Goal: Transaction & Acquisition: Obtain resource

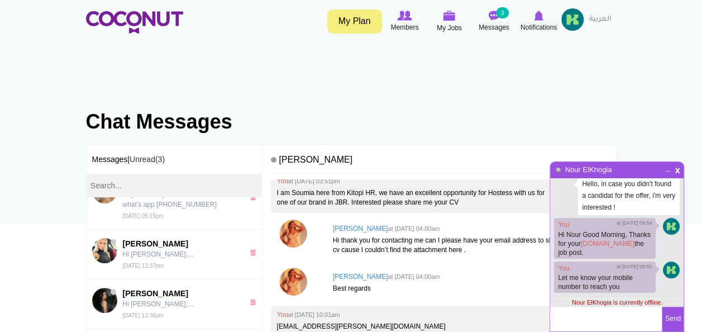
scroll to position [127, 0]
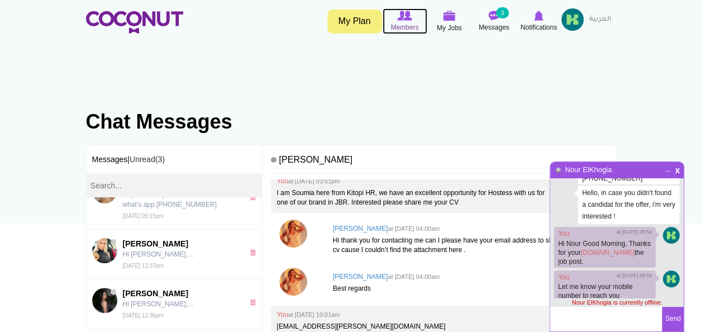
click at [408, 17] on img at bounding box center [404, 16] width 15 height 10
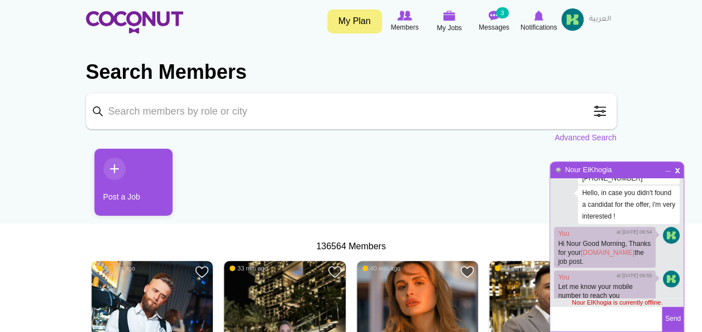
click at [178, 113] on input "Keyword" at bounding box center [351, 111] width 531 height 36
type input "Hostess"
click button "Search" at bounding box center [0, 0] width 0 height 0
click at [668, 173] on div "x _ Nour ElKhogia" at bounding box center [617, 170] width 134 height 16
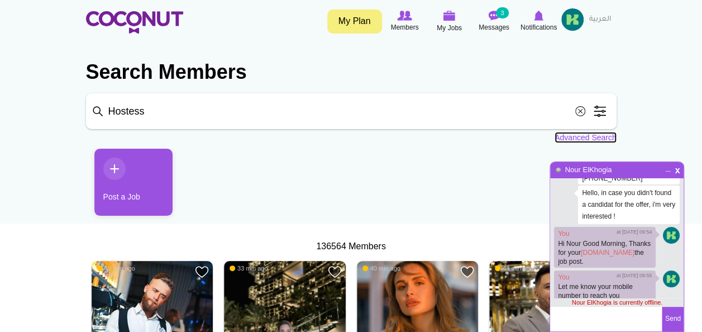
click at [593, 136] on link "Advanced Search" at bounding box center [586, 137] width 62 height 11
click at [676, 171] on span "x" at bounding box center [677, 169] width 9 height 8
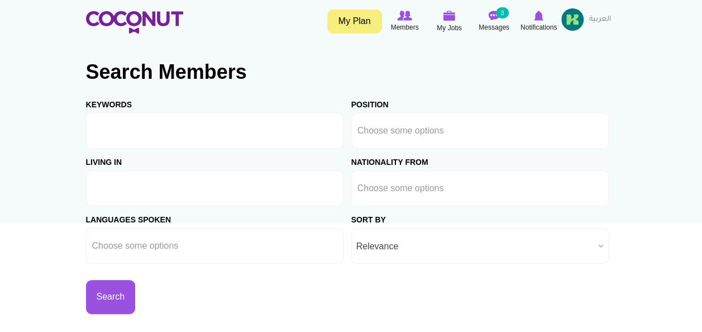
click at [128, 183] on input "text" at bounding box center [142, 188] width 101 height 10
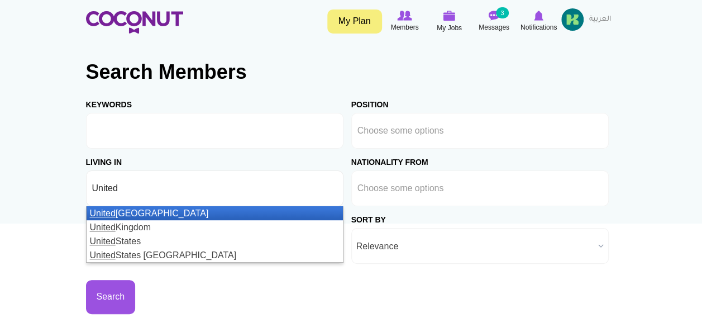
type input "United"
click at [124, 214] on li "United Arab Emirates" at bounding box center [215, 213] width 256 height 14
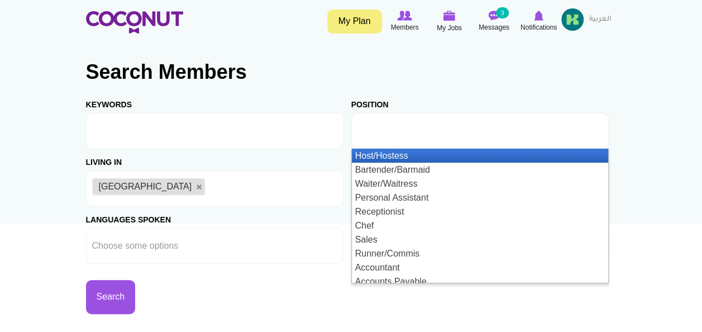
click at [438, 126] on input "text" at bounding box center [408, 131] width 101 height 10
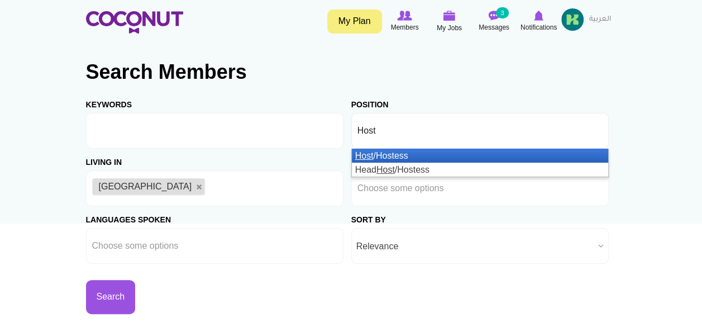
type input "Host"
click at [372, 155] on em "Host" at bounding box center [364, 155] width 18 height 9
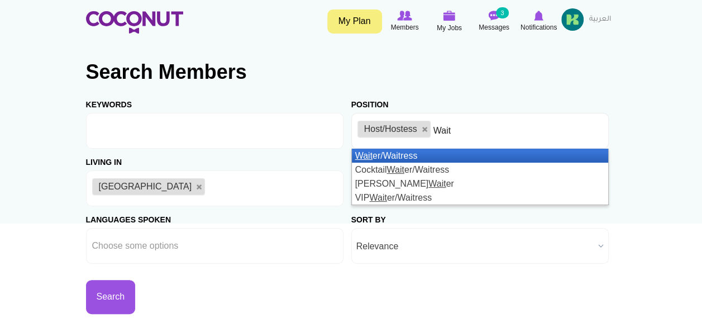
type input "Wait"
click at [396, 158] on li "Wait er/Waitress" at bounding box center [480, 156] width 256 height 14
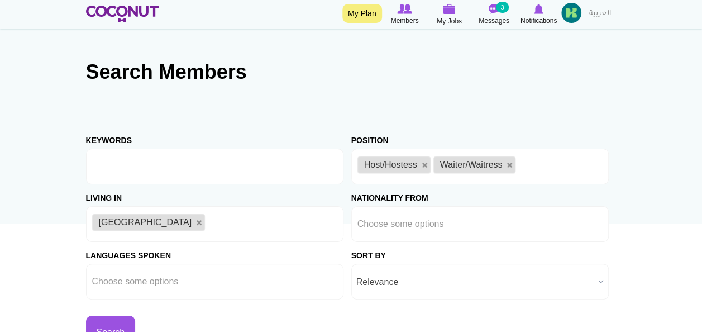
scroll to position [87, 0]
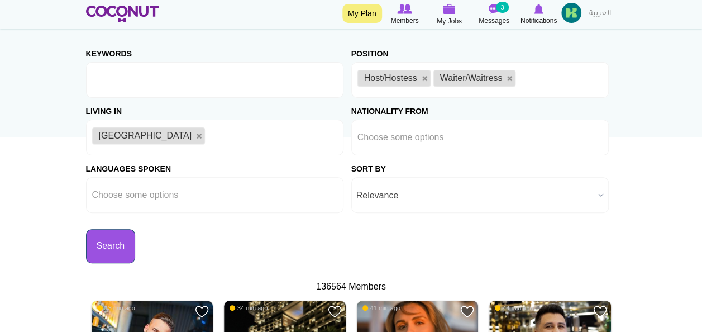
click at [124, 236] on button "Search" at bounding box center [111, 246] width 50 height 34
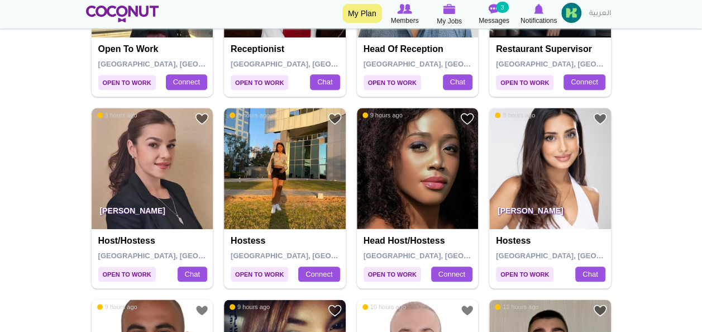
scroll to position [506, 0]
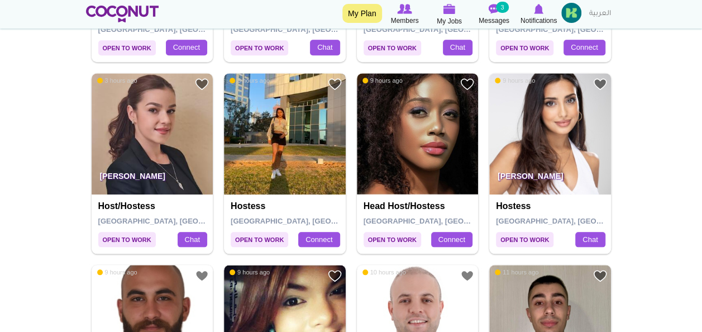
click at [288, 122] on img at bounding box center [285, 134] width 122 height 122
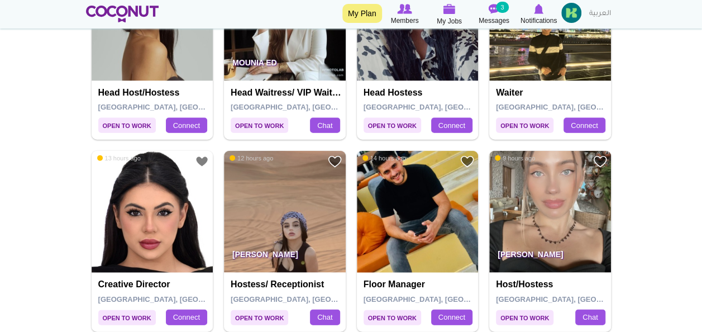
scroll to position [1199, 0]
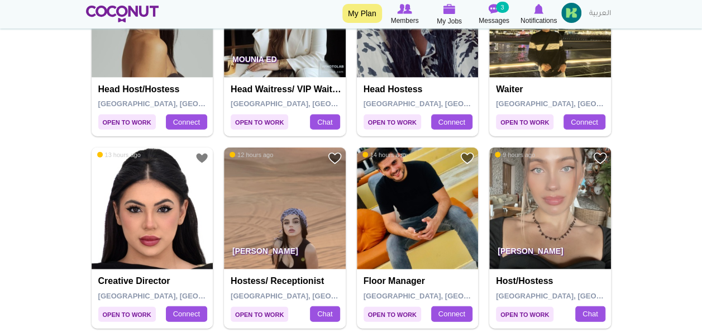
click at [539, 190] on img at bounding box center [550, 208] width 122 height 122
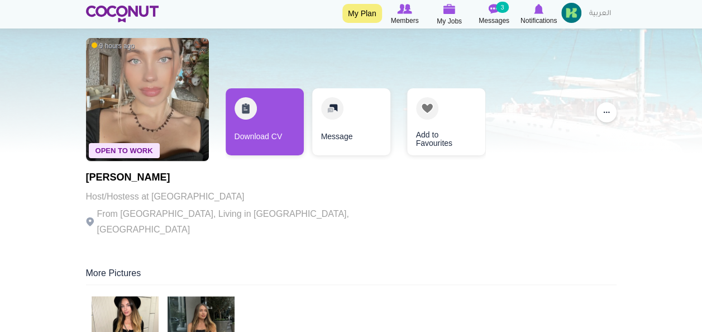
scroll to position [37, 0]
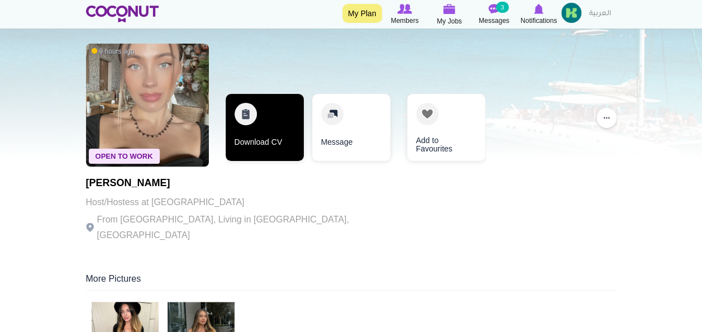
click at [281, 126] on link "Download CV" at bounding box center [265, 127] width 78 height 67
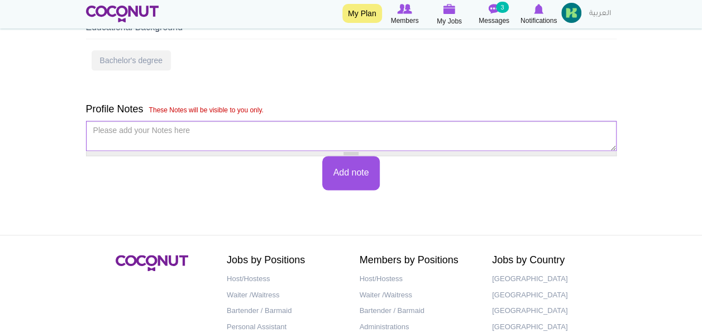
scroll to position [731, 0]
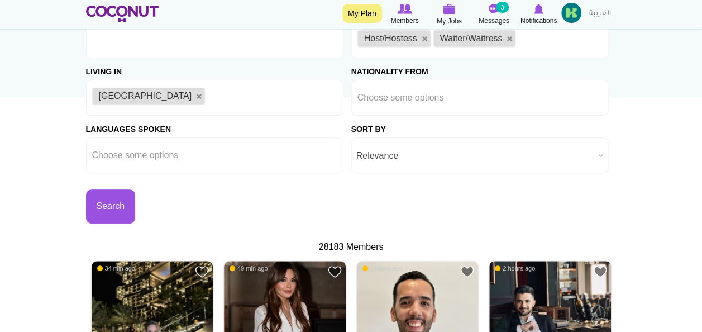
scroll to position [142, 0]
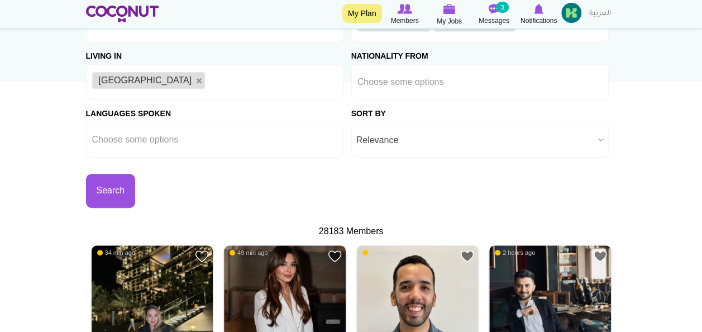
click at [488, 143] on span "Relevance" at bounding box center [474, 140] width 237 height 36
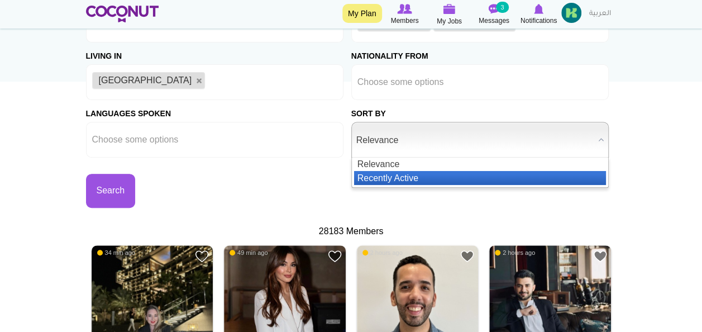
click at [444, 178] on li "Recently Active" at bounding box center [480, 178] width 252 height 14
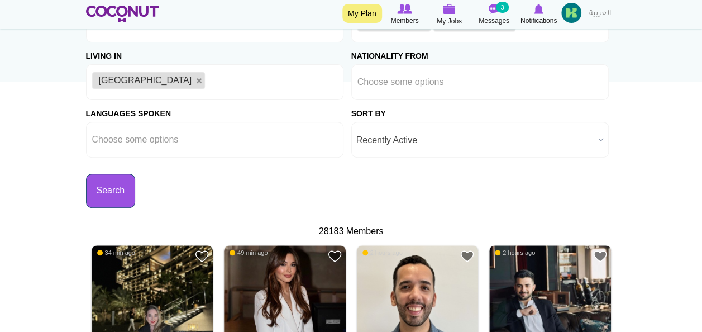
click at [115, 199] on button "Search" at bounding box center [111, 191] width 50 height 34
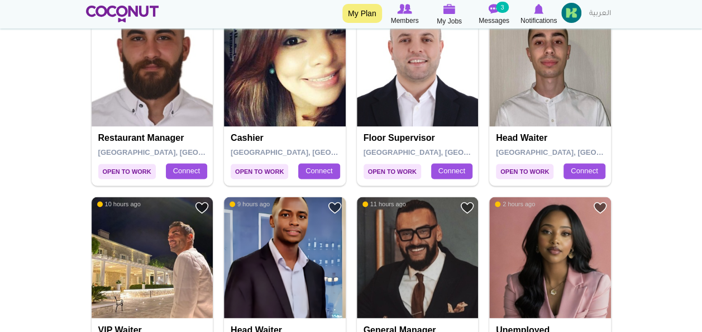
scroll to position [775, 0]
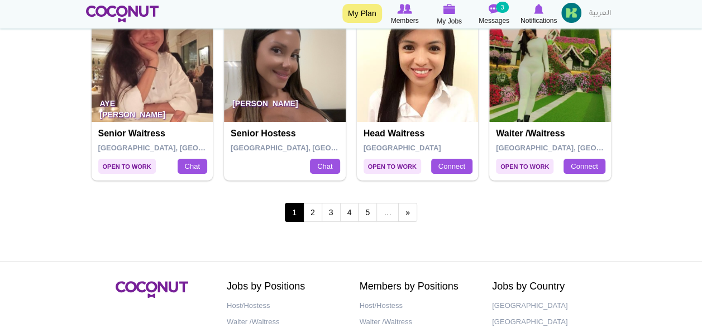
scroll to position [2117, 0]
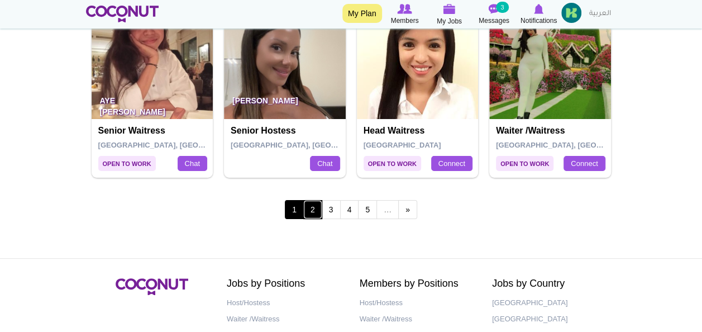
click at [310, 212] on link "2" at bounding box center [312, 209] width 19 height 19
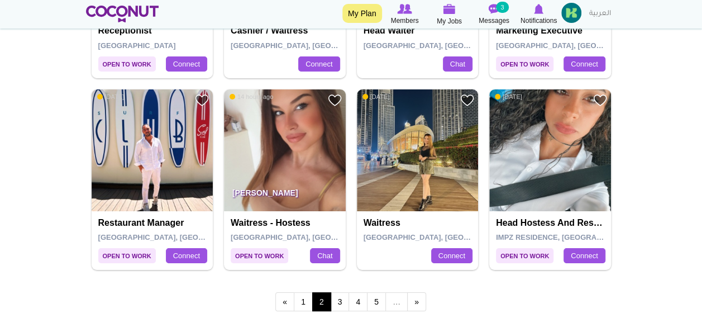
scroll to position [2031, 0]
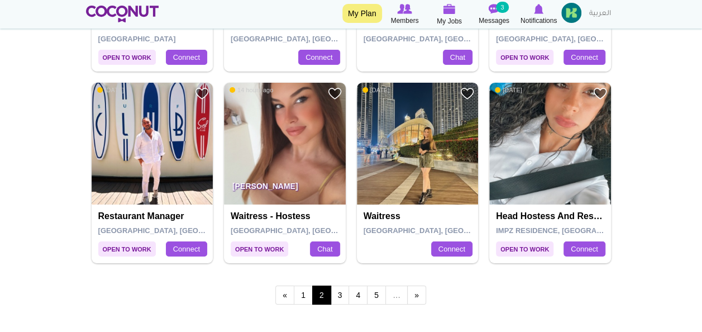
click at [406, 143] on img at bounding box center [418, 144] width 122 height 122
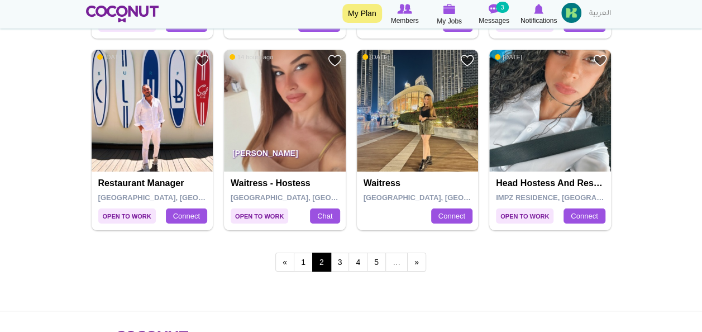
scroll to position [2031, 0]
